Goal: Information Seeking & Learning: Learn about a topic

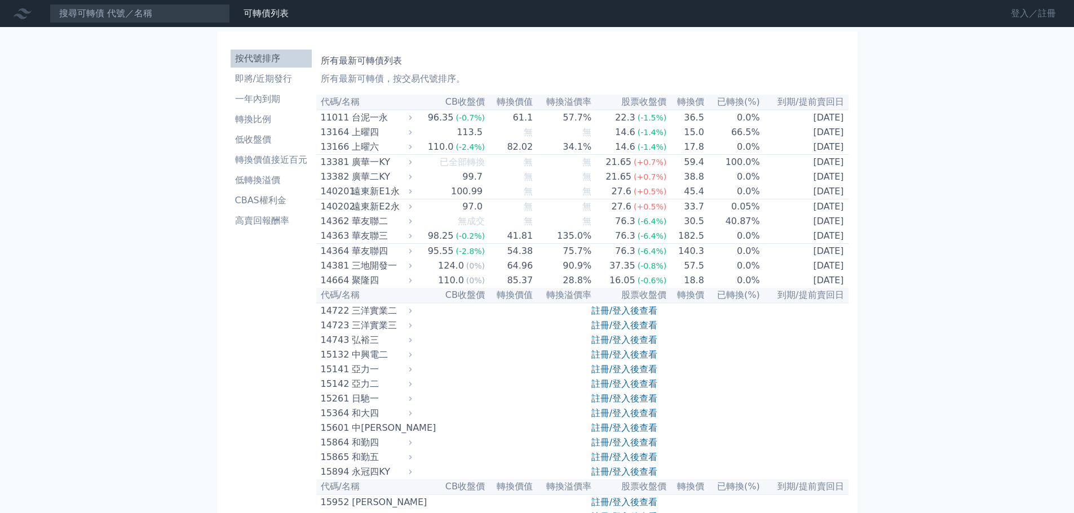
click at [1032, 14] on link "登入／註冊" at bounding box center [1032, 14] width 63 height 18
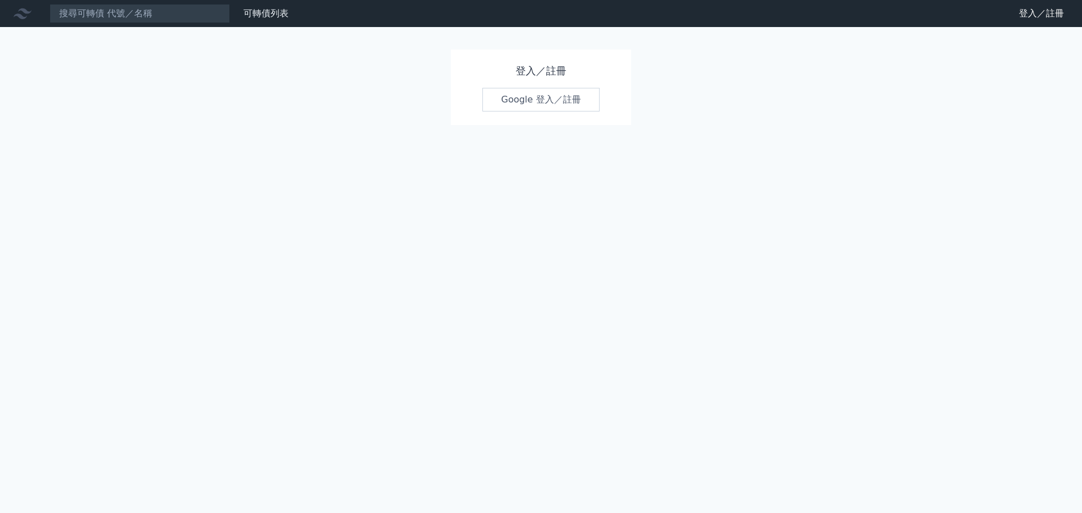
click at [562, 104] on link "Google 登入／註冊" at bounding box center [540, 100] width 117 height 24
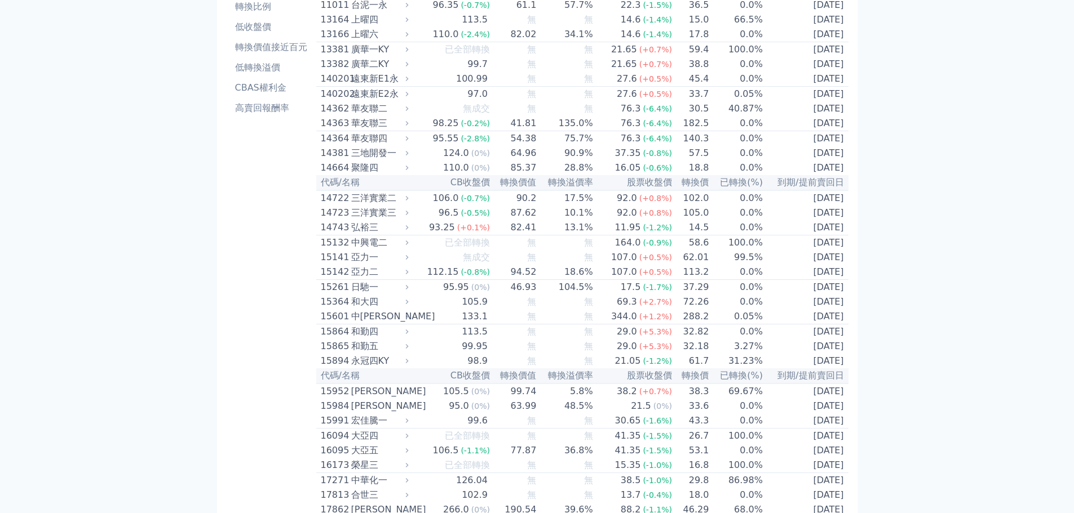
click at [388, 145] on div "華友聯四" at bounding box center [378, 139] width 55 height 14
click at [384, 142] on td "14364 華友聯四" at bounding box center [363, 138] width 95 height 15
click at [373, 145] on div "華友聯四" at bounding box center [378, 139] width 55 height 14
click at [647, 351] on span "(+5.3%)" at bounding box center [655, 346] width 33 height 9
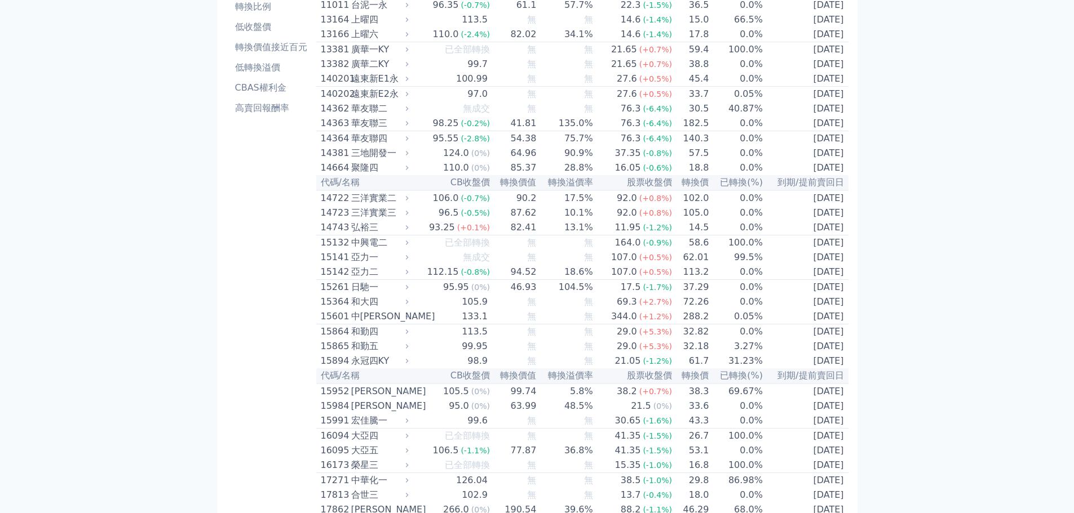
click at [405, 279] on div "亞力二" at bounding box center [378, 272] width 55 height 14
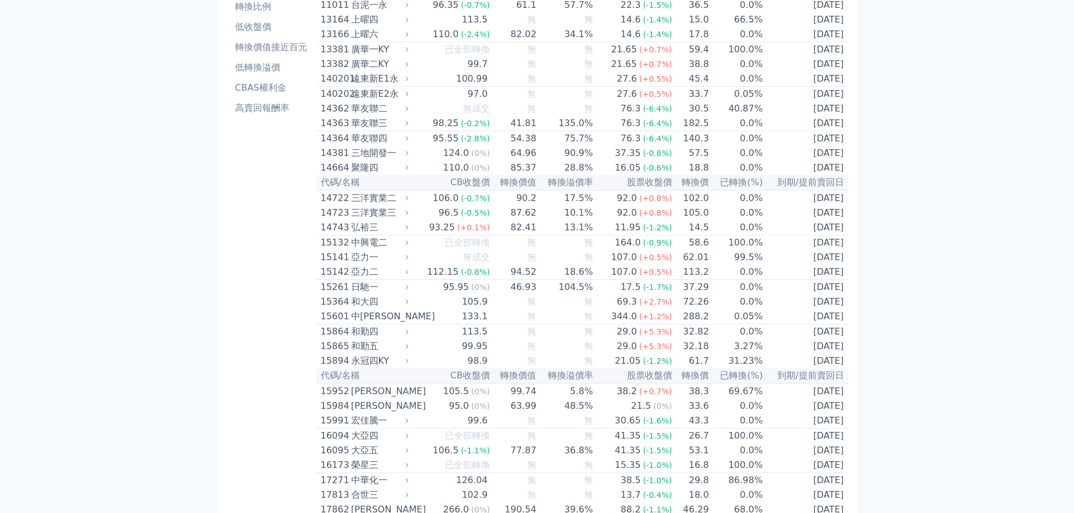
click at [388, 294] on div "日馳一" at bounding box center [378, 288] width 55 height 14
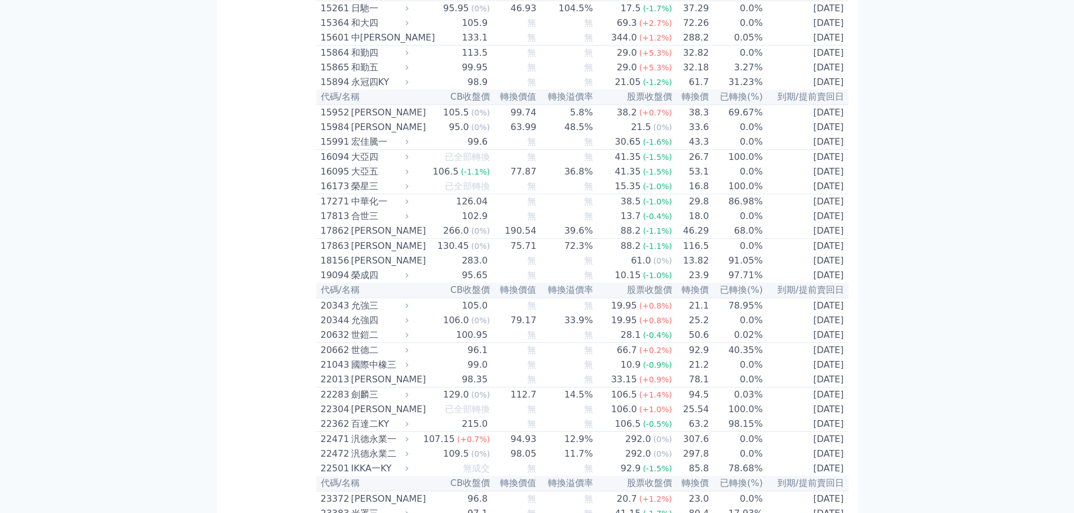
scroll to position [394, 0]
click at [697, 265] on td "13.82" at bounding box center [690, 258] width 37 height 15
click at [653, 352] on span "(+0.2%)" at bounding box center [655, 347] width 33 height 9
